Goal: Task Accomplishment & Management: Manage account settings

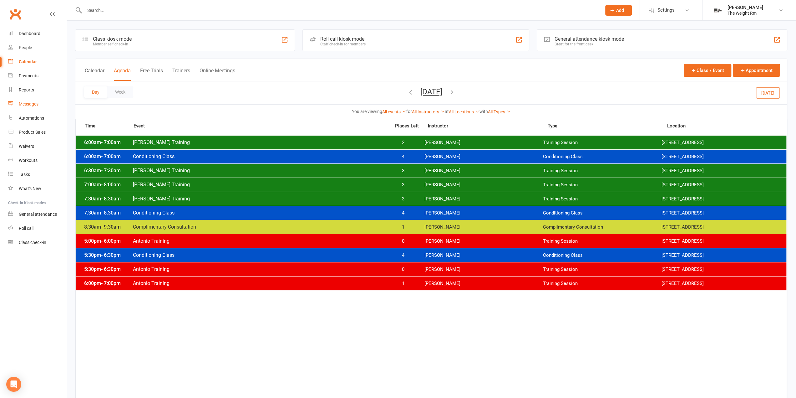
click at [42, 103] on link "Messages" at bounding box center [37, 104] width 58 height 14
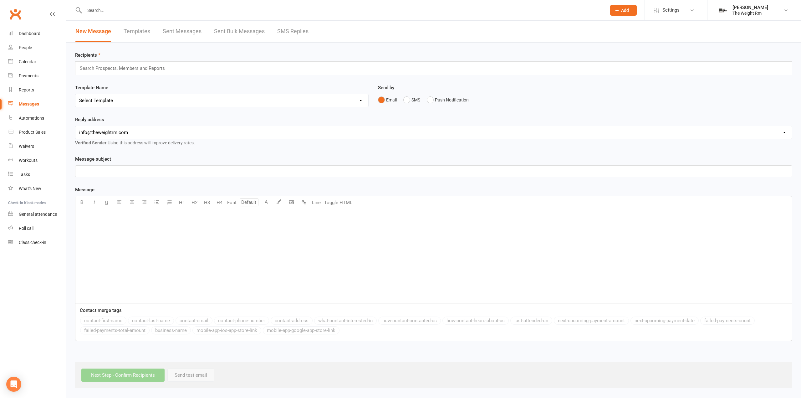
click at [233, 31] on link "Sent Bulk Messages" at bounding box center [239, 32] width 51 height 22
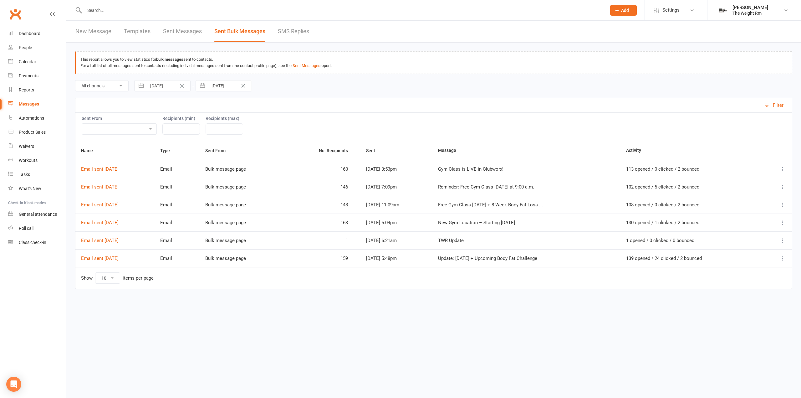
click at [785, 202] on icon at bounding box center [782, 205] width 6 height 6
click at [749, 227] on link "Message Details" at bounding box center [743, 228] width 86 height 13
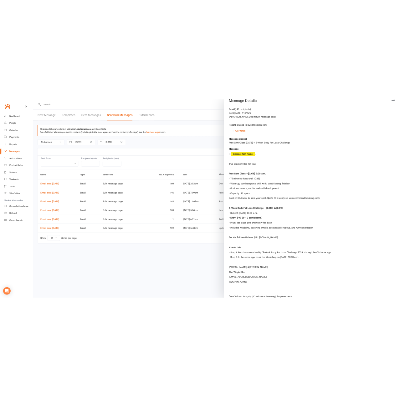
scroll to position [17, 0]
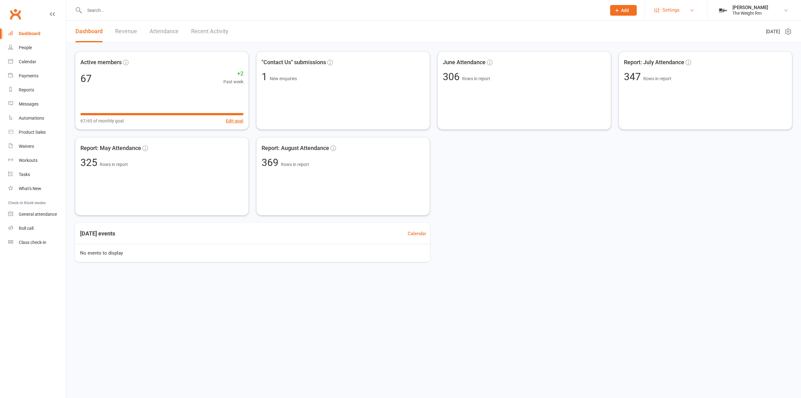
click at [665, 11] on span "Settings" at bounding box center [670, 10] width 17 height 14
click at [664, 26] on link "Membership Plans" at bounding box center [676, 28] width 62 height 14
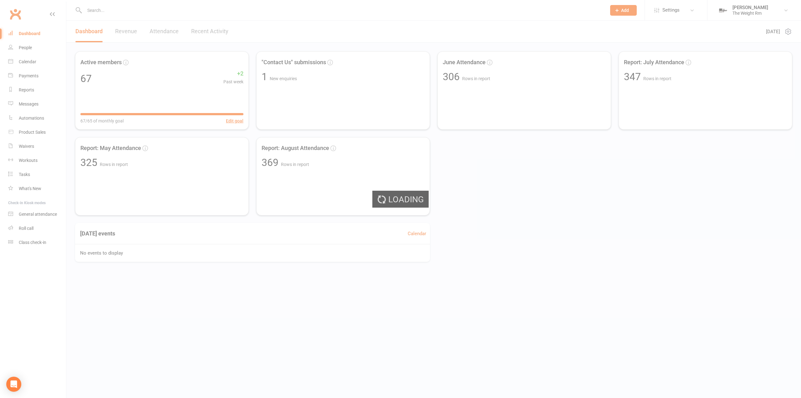
select select "25"
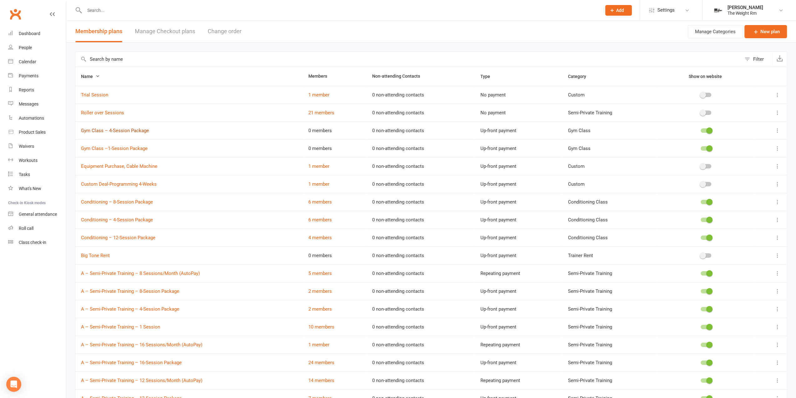
click at [127, 129] on link "Gym Class – 4-Session Package" at bounding box center [115, 131] width 68 height 6
